Goal: Task Accomplishment & Management: Complete application form

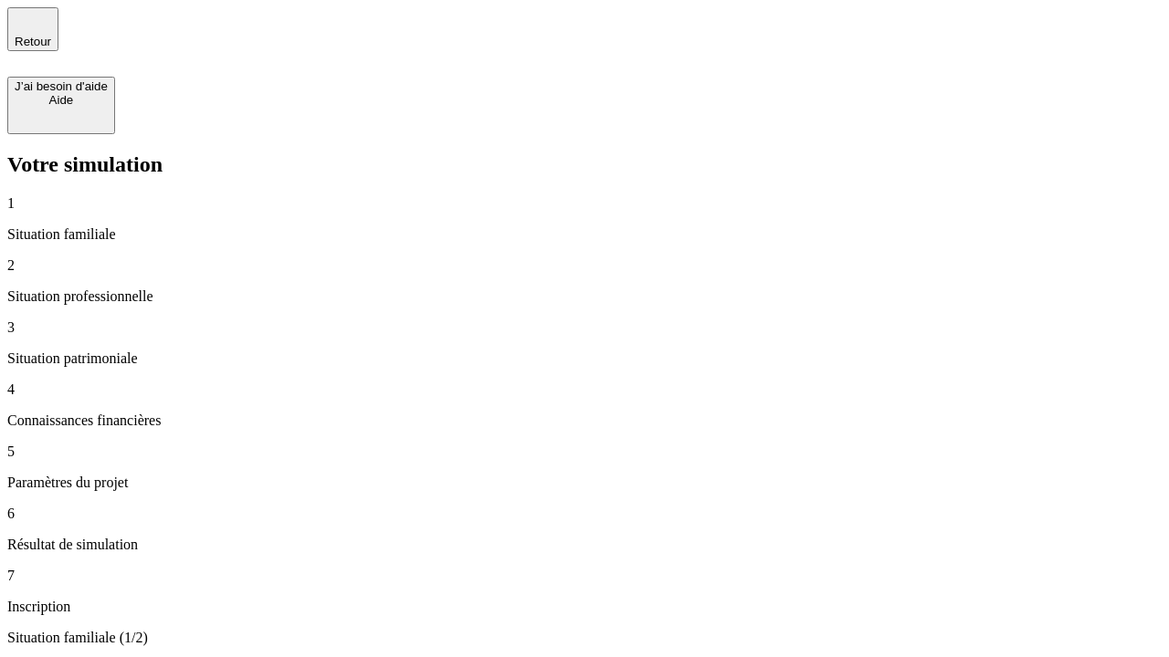
type input "30 000"
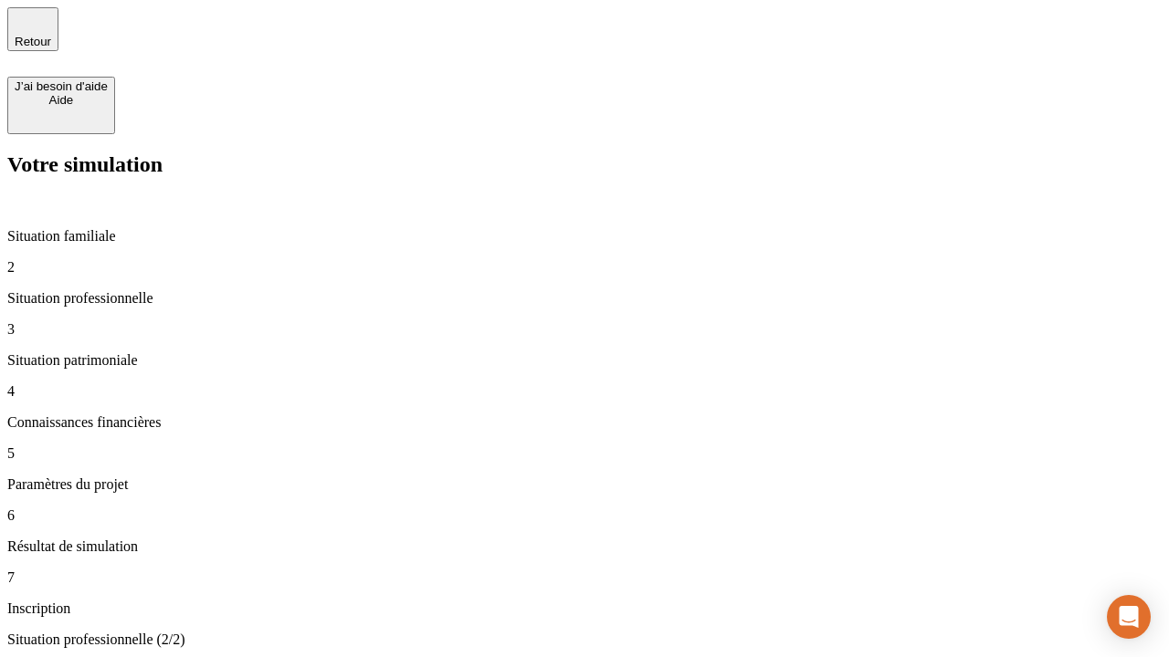
type input "1 000"
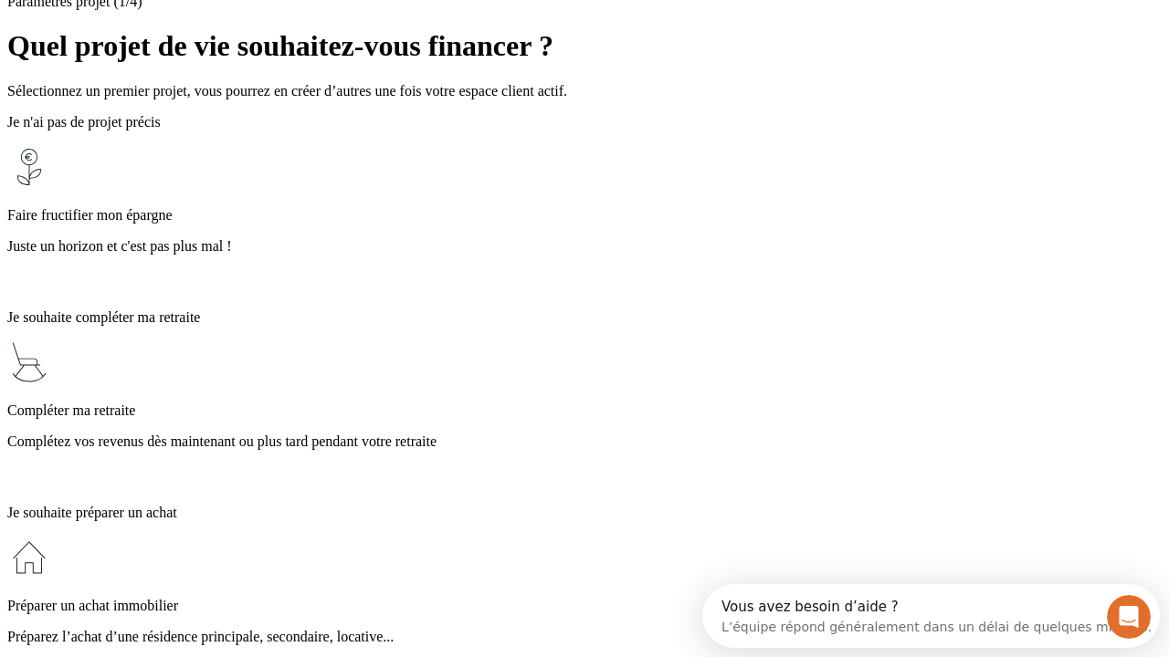
scroll to position [35, 0]
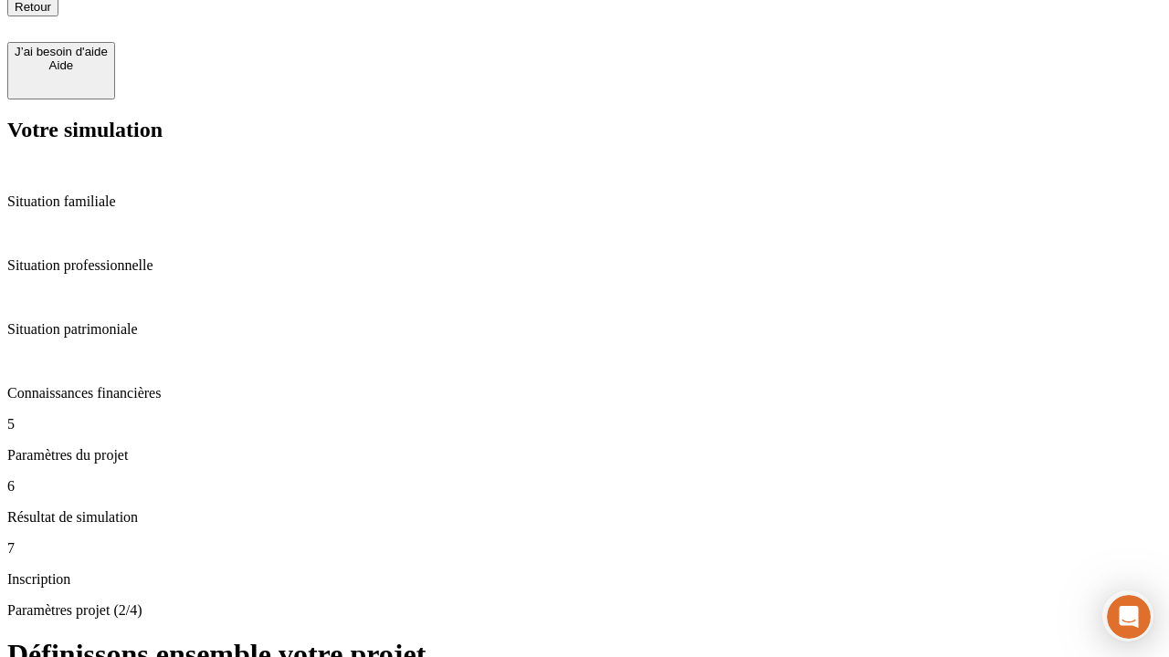
type input "65"
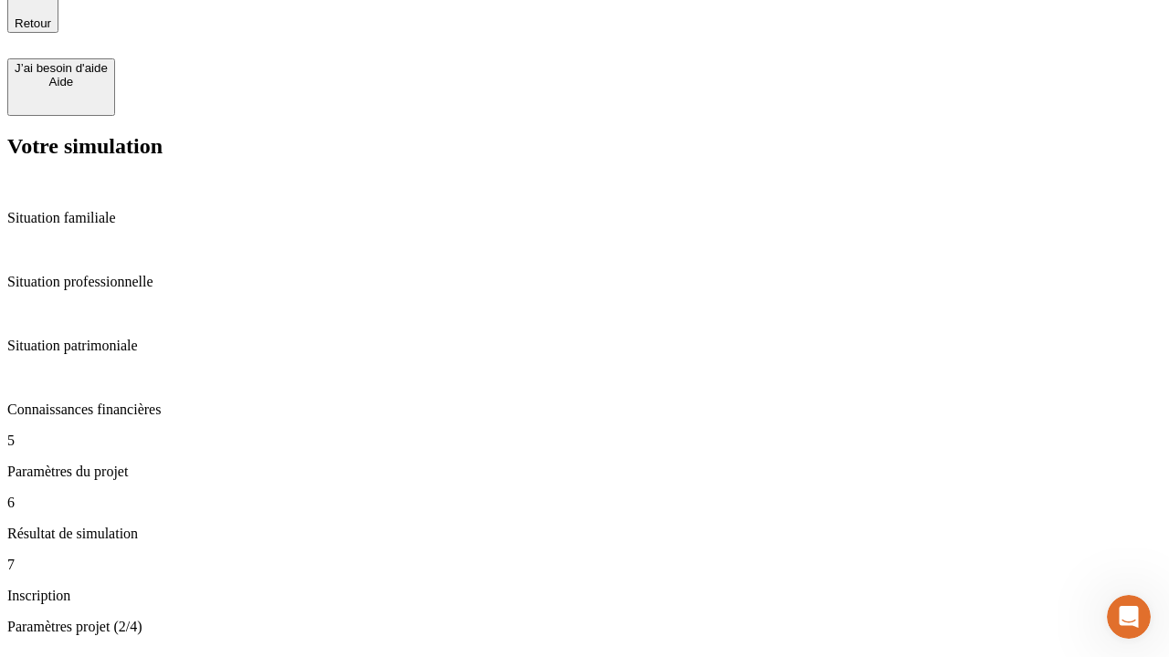
type input "5 000"
type input "640"
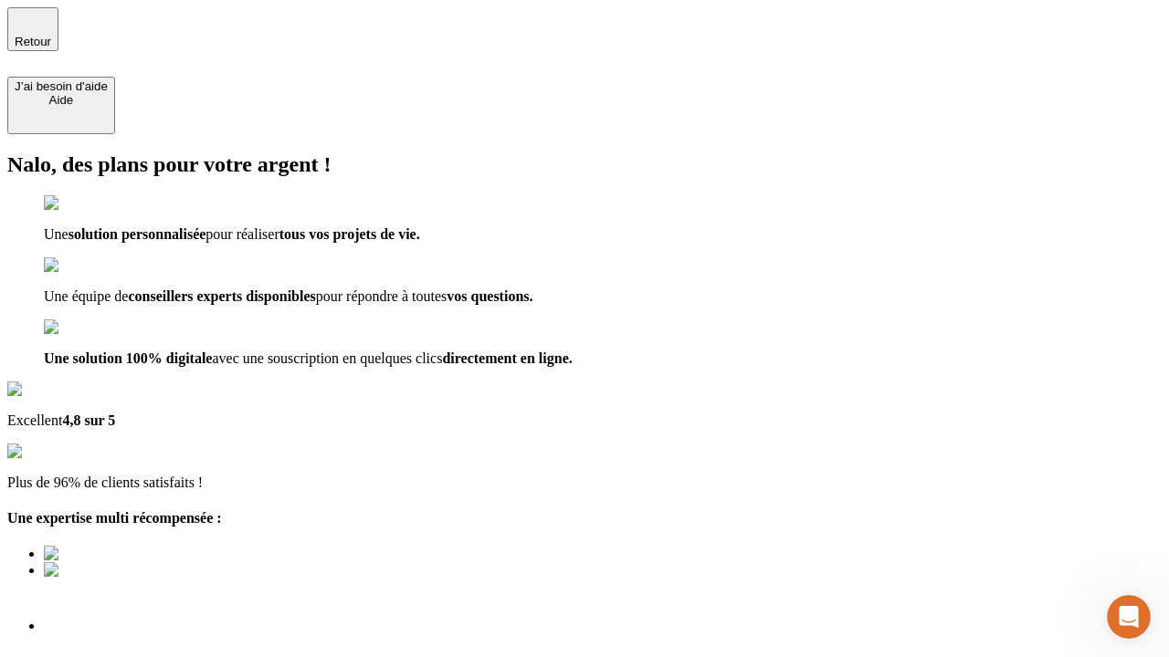
scroll to position [5, 0]
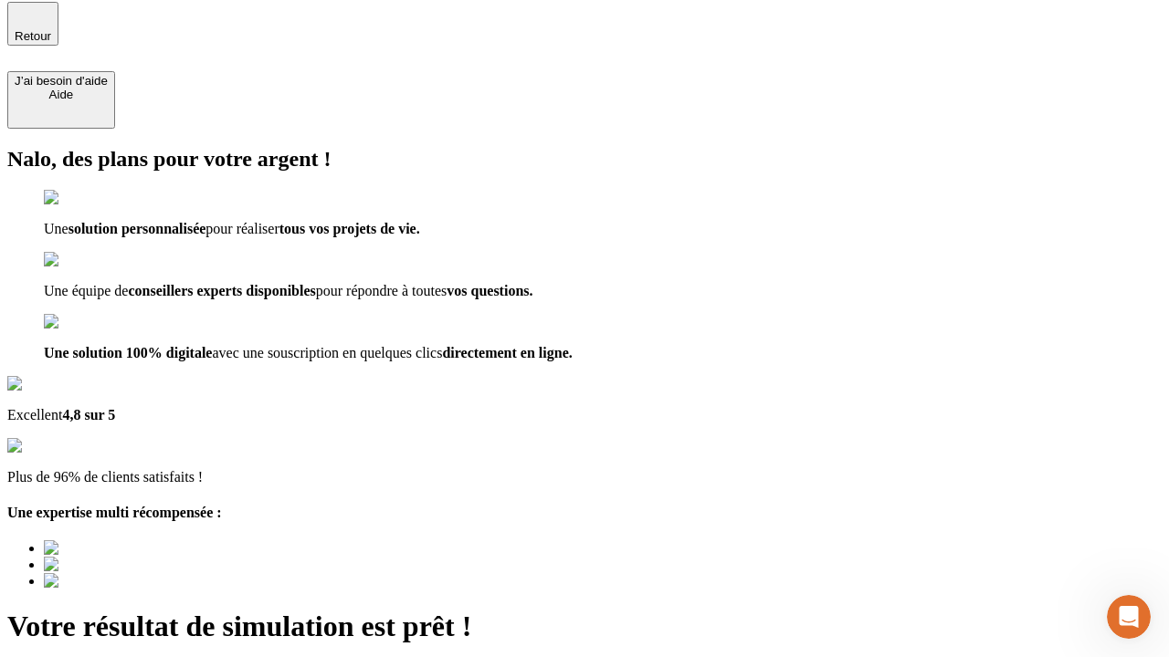
type input "[EMAIL_ADDRESS][DOMAIN_NAME]"
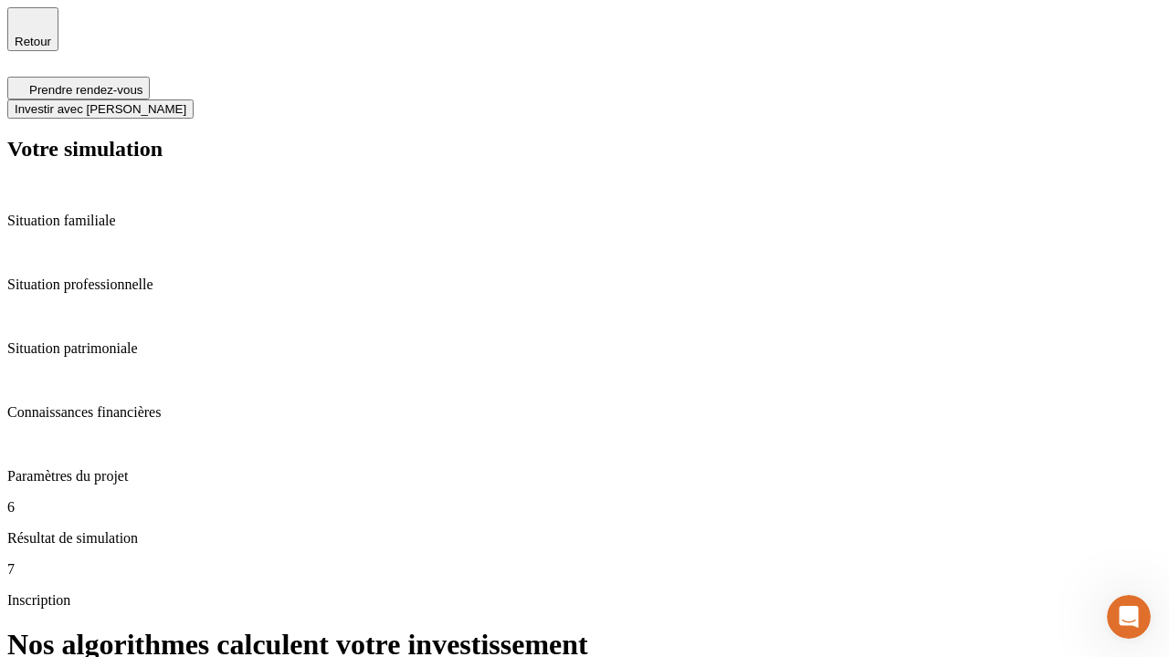
scroll to position [7, 0]
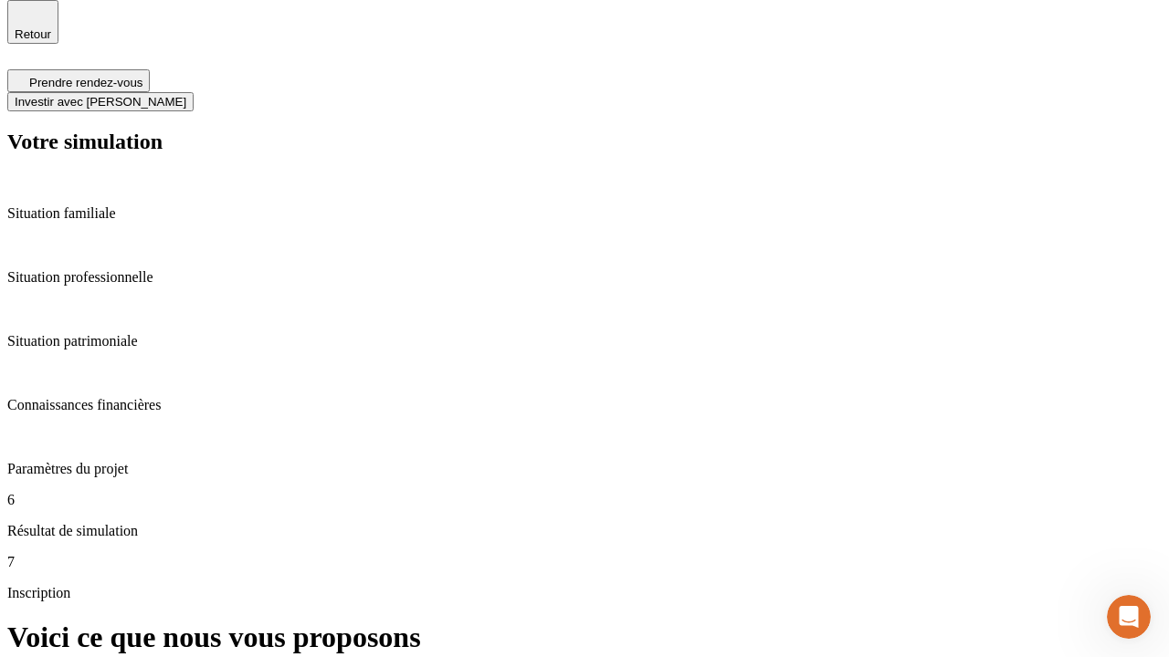
click at [186, 95] on span "Investir avec [PERSON_NAME]" at bounding box center [101, 102] width 172 height 14
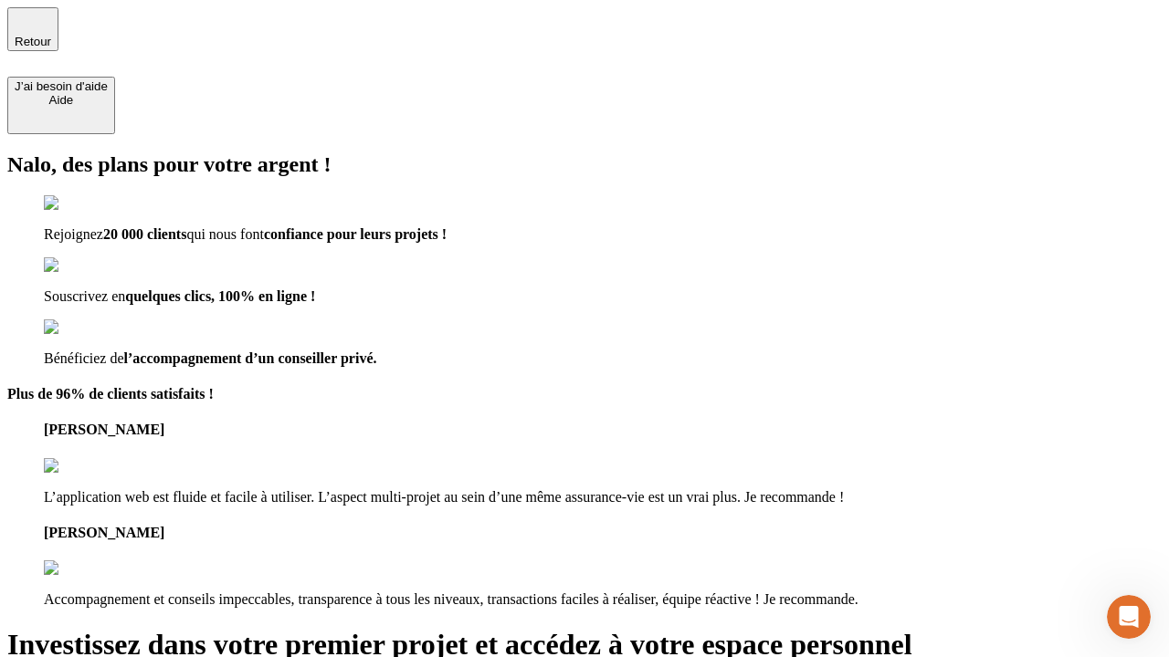
type input "[PERSON_NAME][EMAIL_ADDRESS][DOMAIN_NAME]"
